Goal: Transaction & Acquisition: Purchase product/service

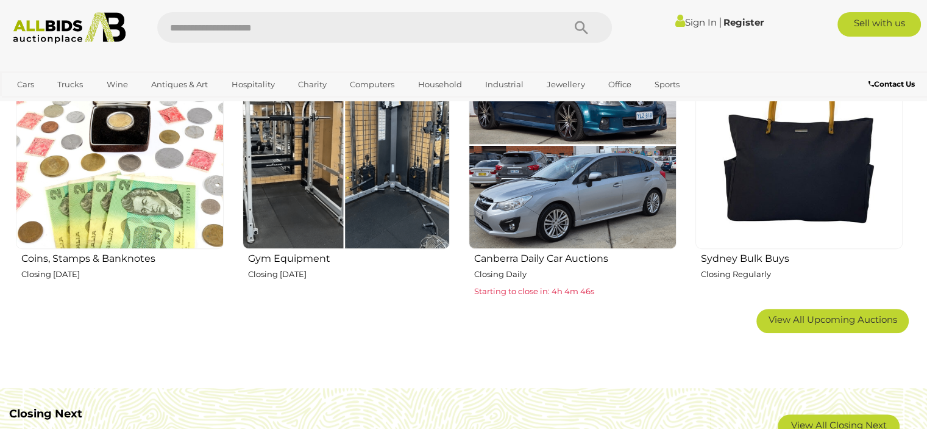
scroll to position [793, 0]
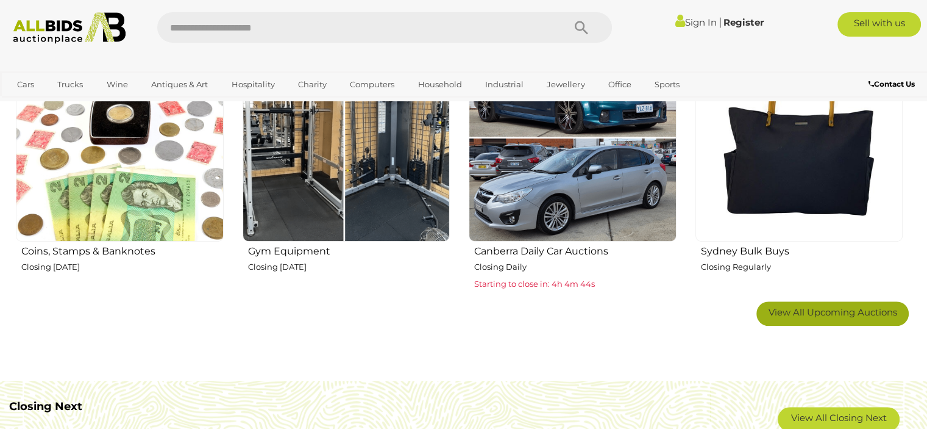
click at [775, 311] on span "View All Upcoming Auctions" at bounding box center [833, 312] width 129 height 12
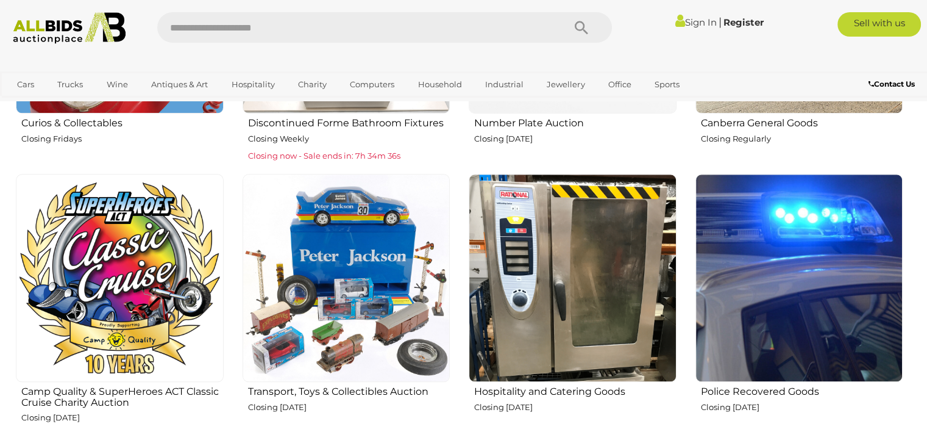
scroll to position [1158, 0]
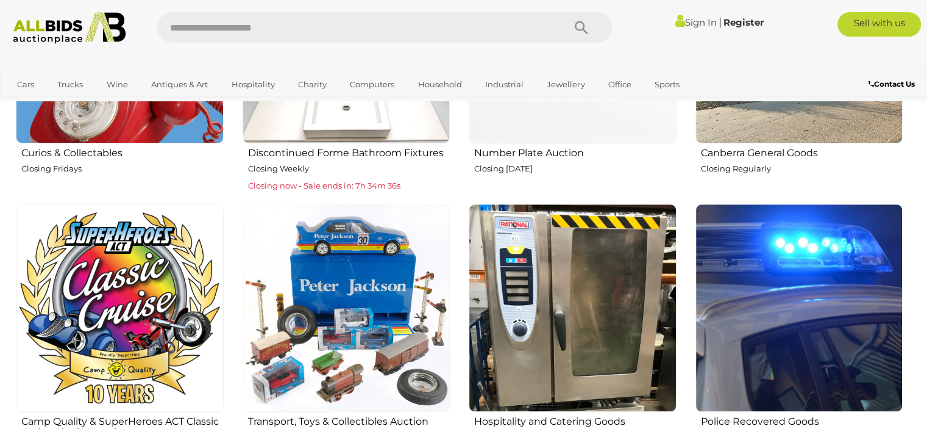
click at [741, 298] on img at bounding box center [800, 308] width 208 height 208
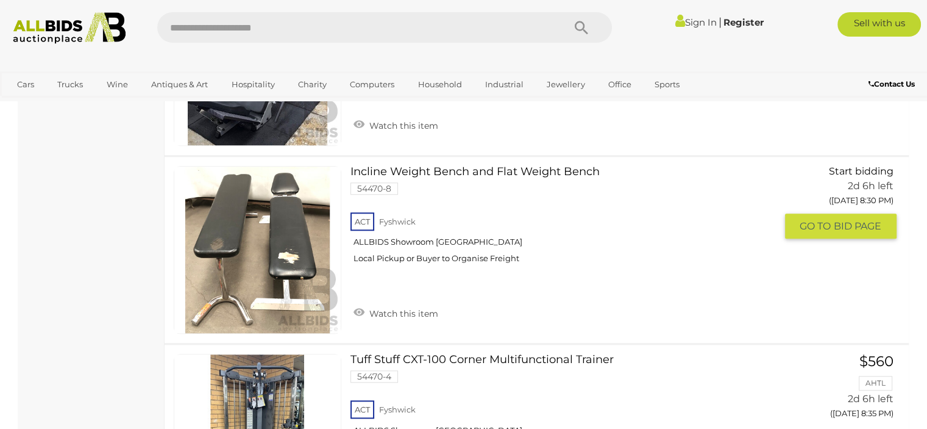
scroll to position [1341, 0]
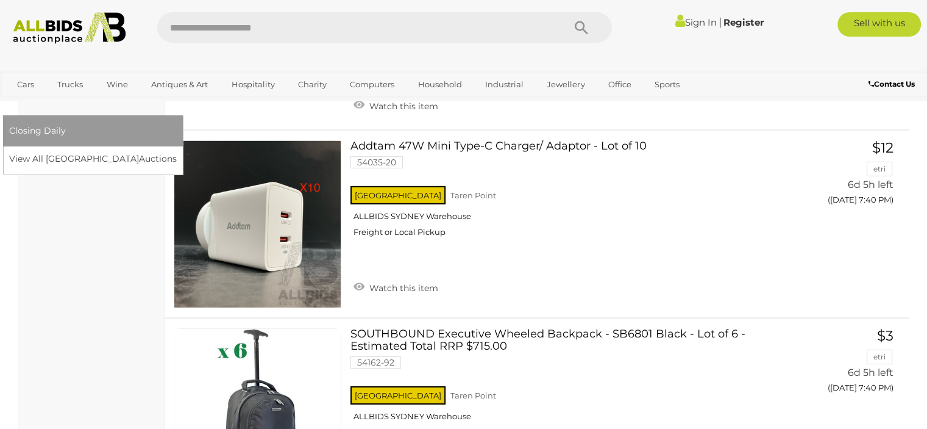
scroll to position [4024, 0]
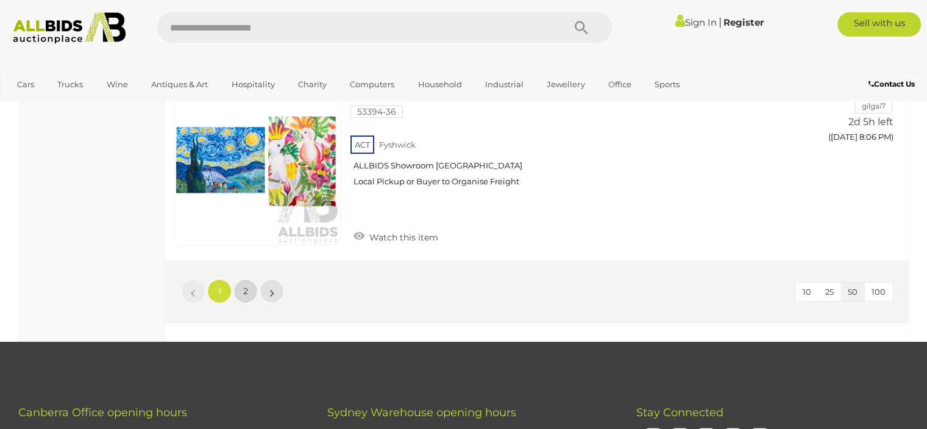
drag, startPoint x: 241, startPoint y: 262, endPoint x: 307, endPoint y: 205, distance: 86.9
click at [241, 279] on link "2" at bounding box center [246, 291] width 24 height 24
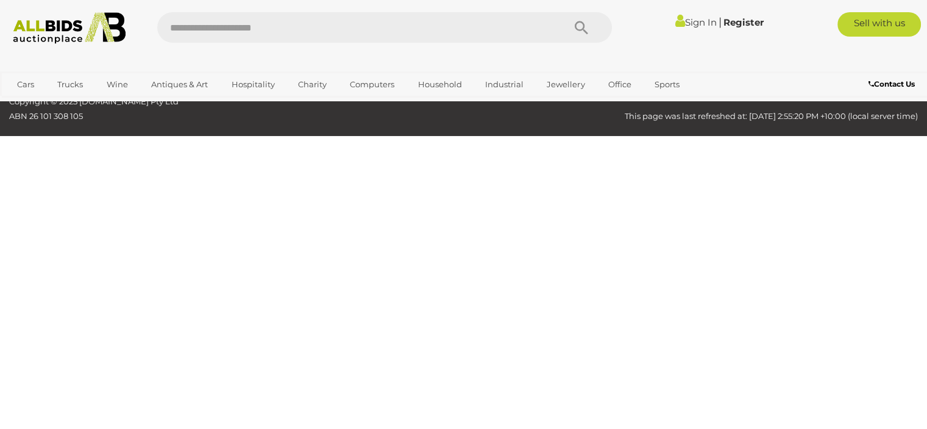
scroll to position [62, 0]
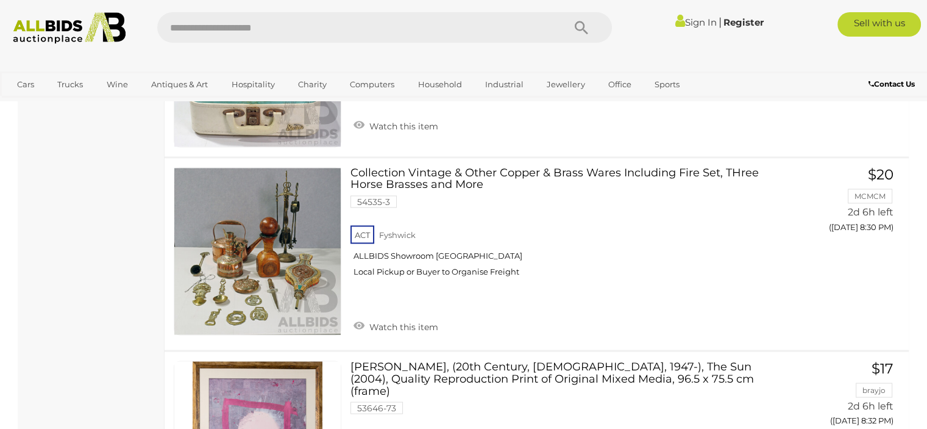
scroll to position [2257, 0]
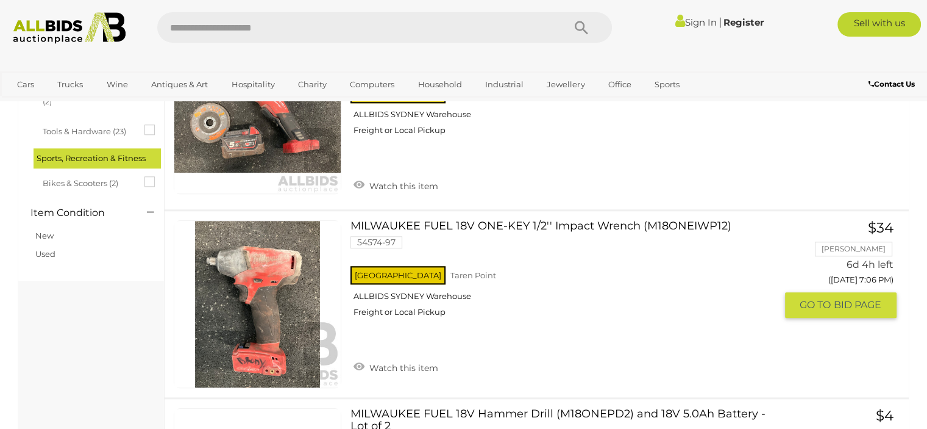
scroll to position [1219, 0]
